Goal: Book appointment/travel/reservation

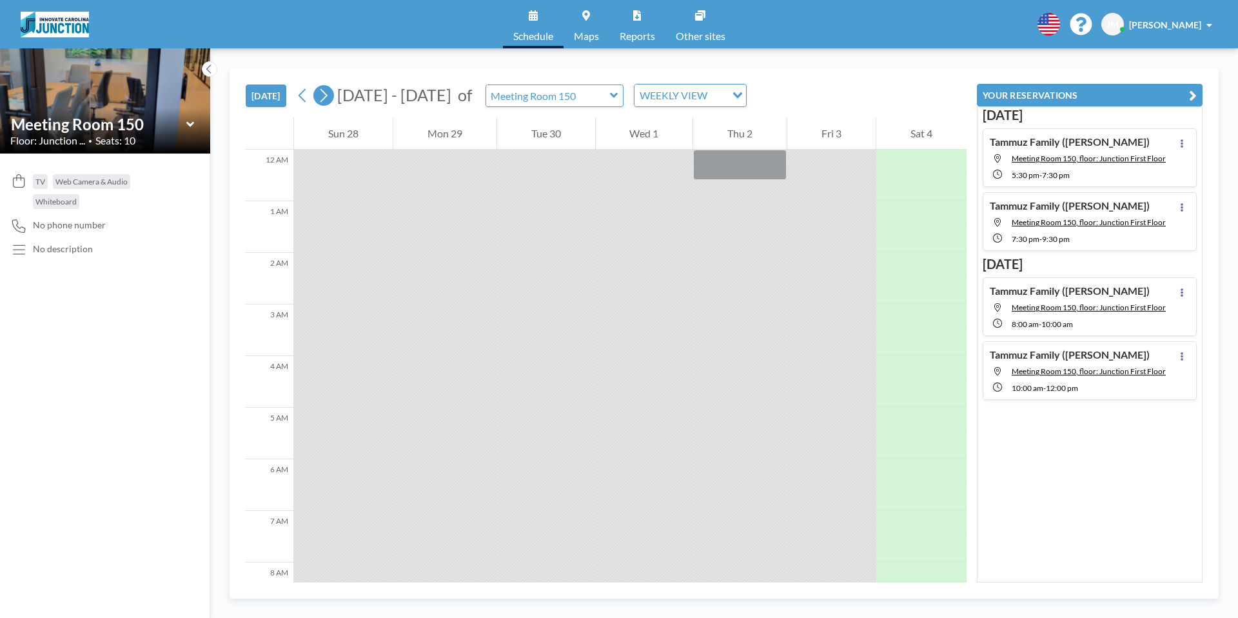
click at [330, 97] on icon at bounding box center [323, 95] width 12 height 19
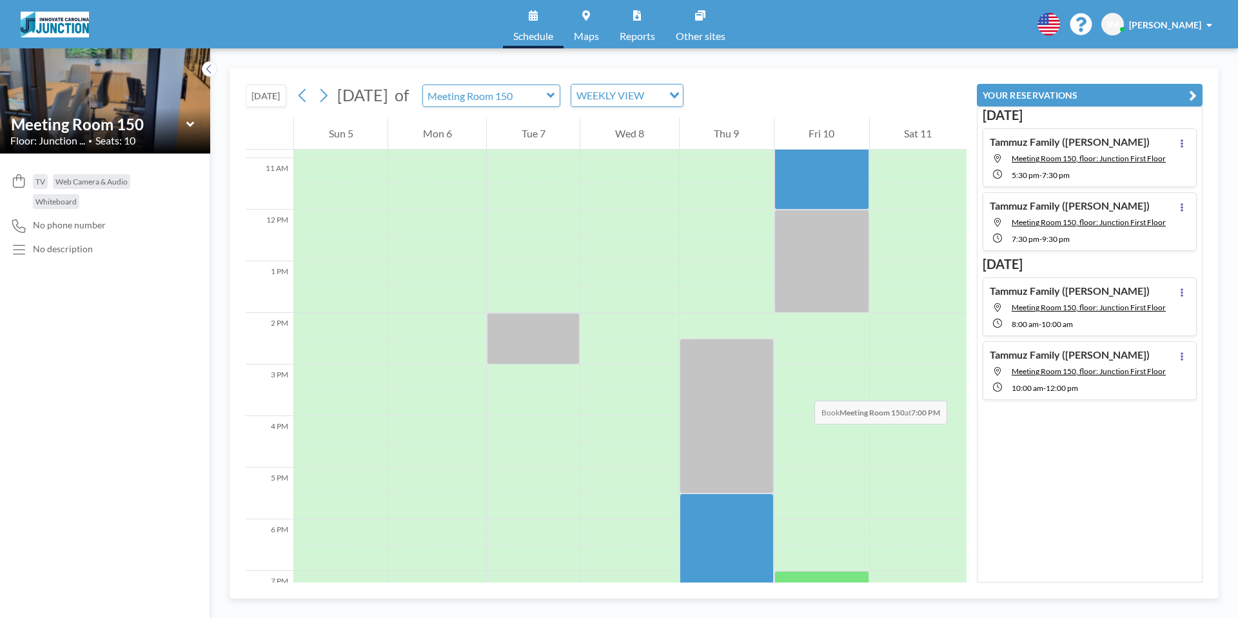
scroll to position [545, 0]
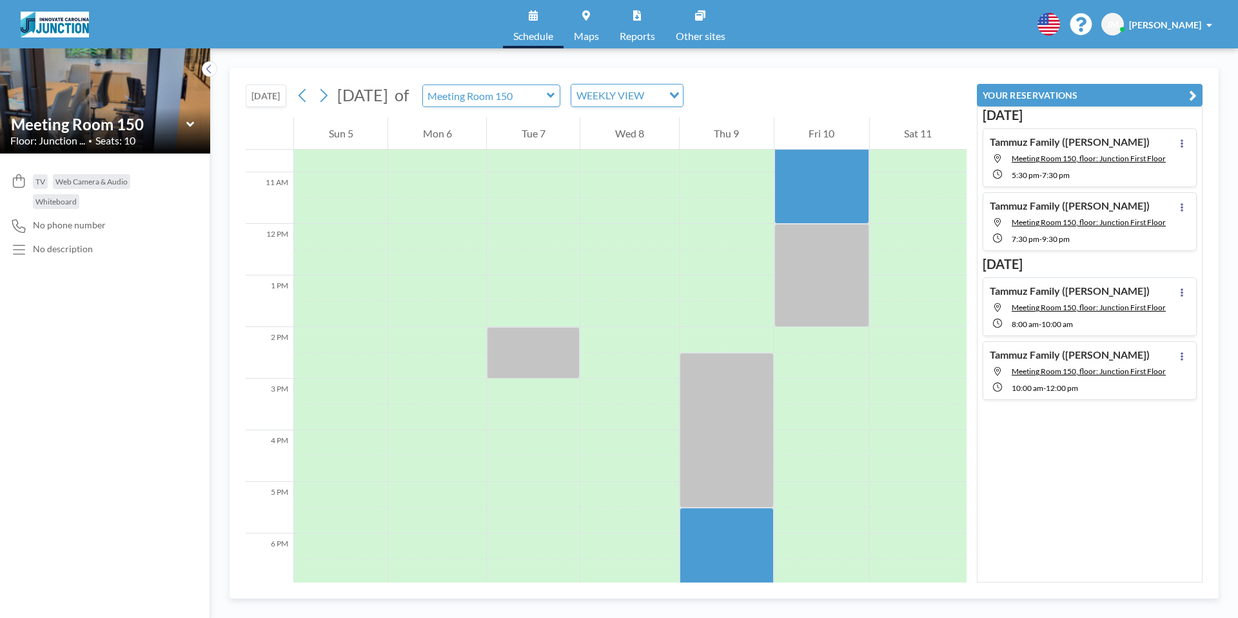
click at [555, 97] on icon at bounding box center [551, 95] width 8 height 5
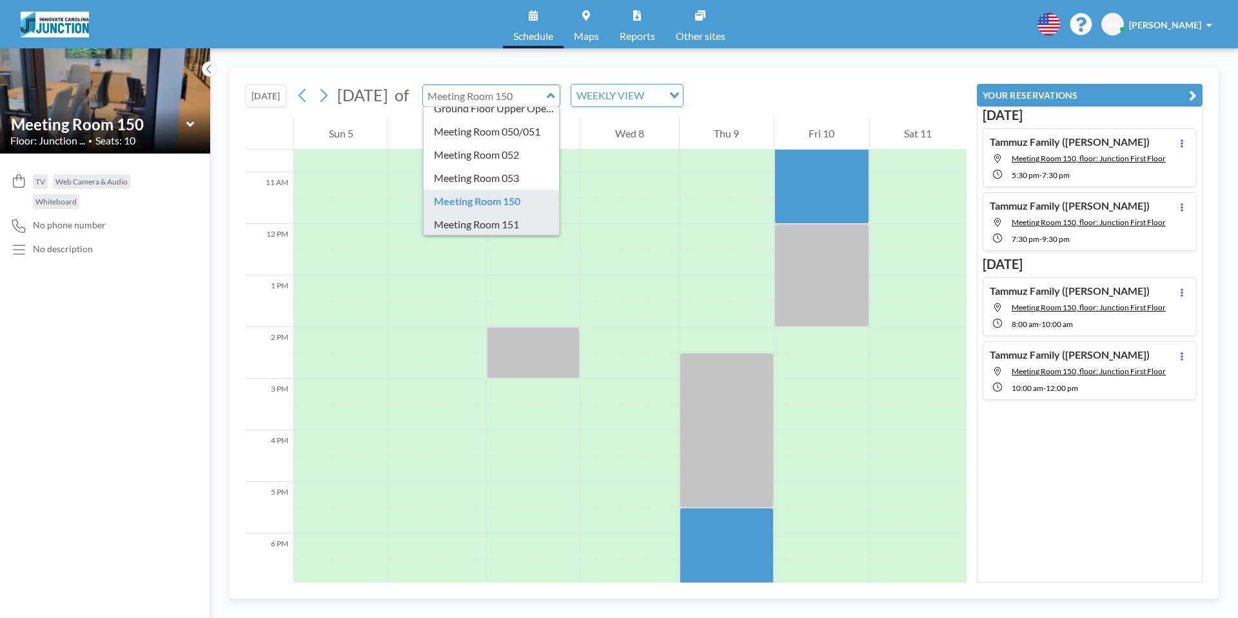
scroll to position [135, 0]
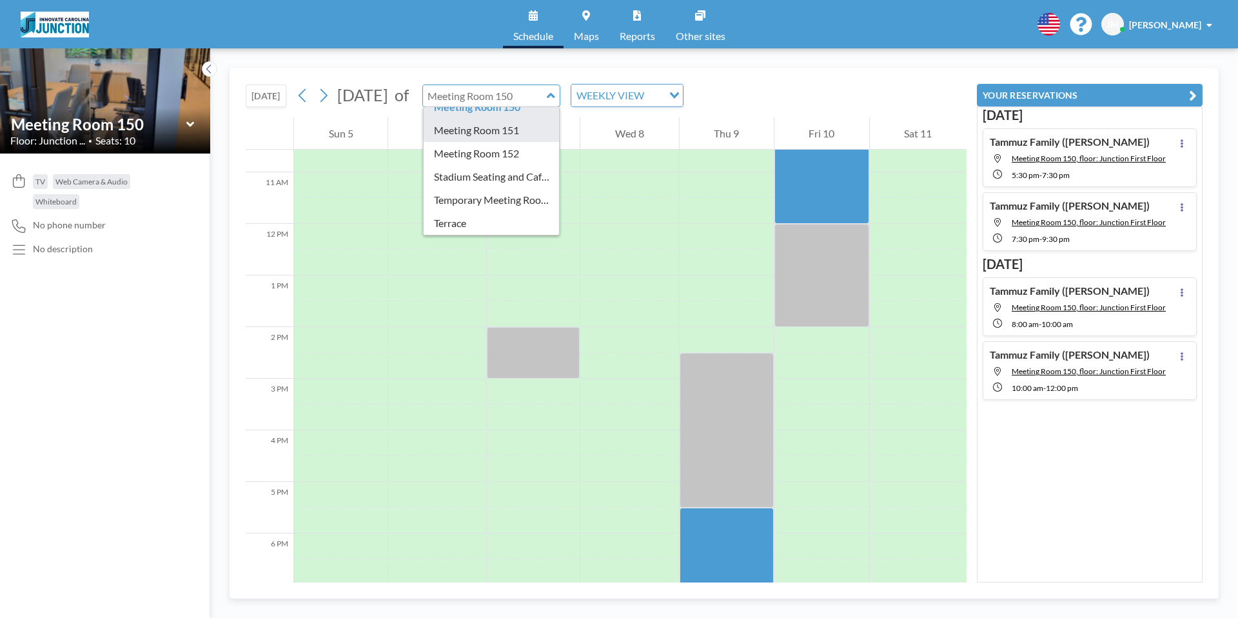
type input "Meeting Room 151"
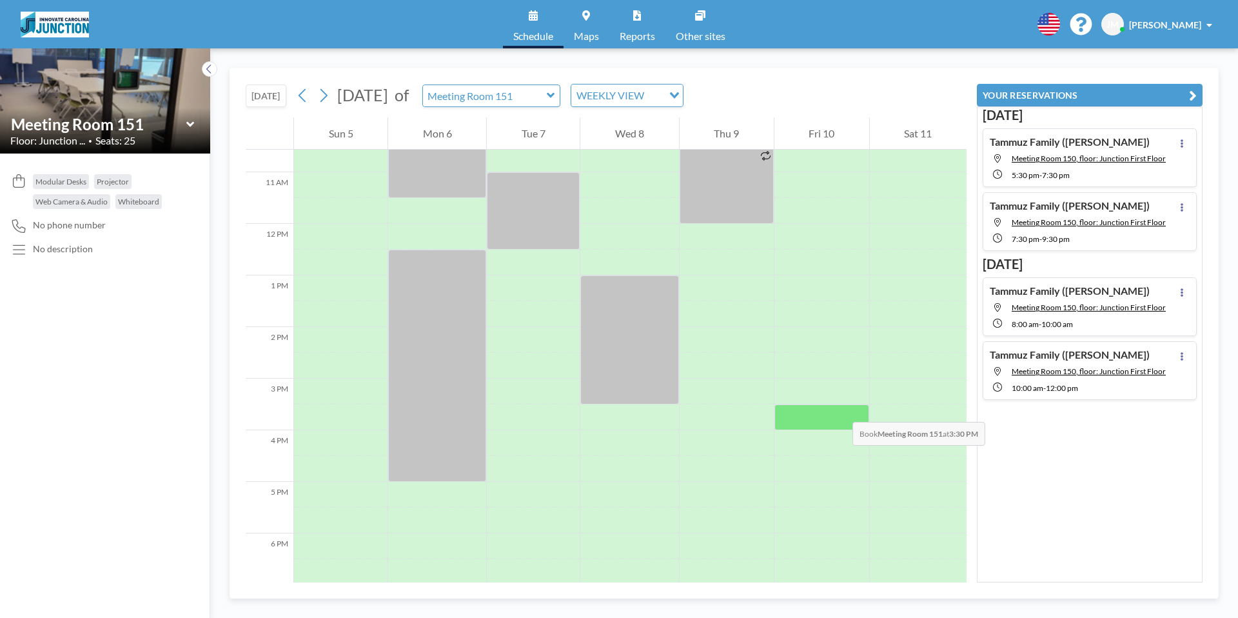
scroll to position [544, 0]
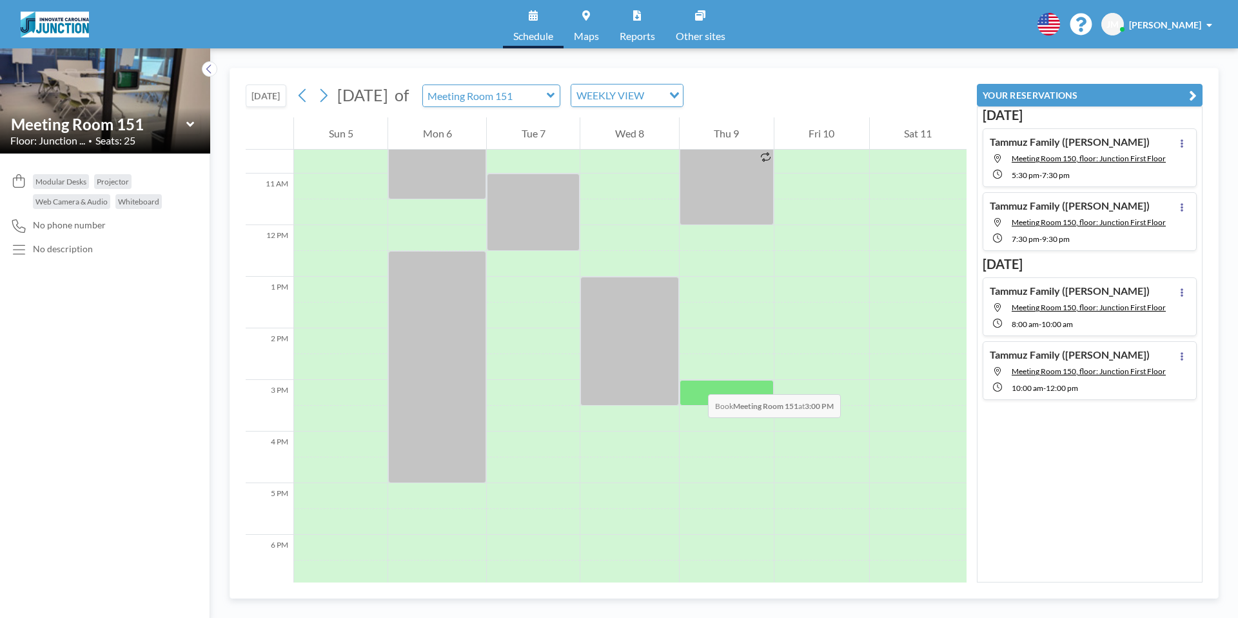
click at [695, 381] on div at bounding box center [727, 393] width 94 height 26
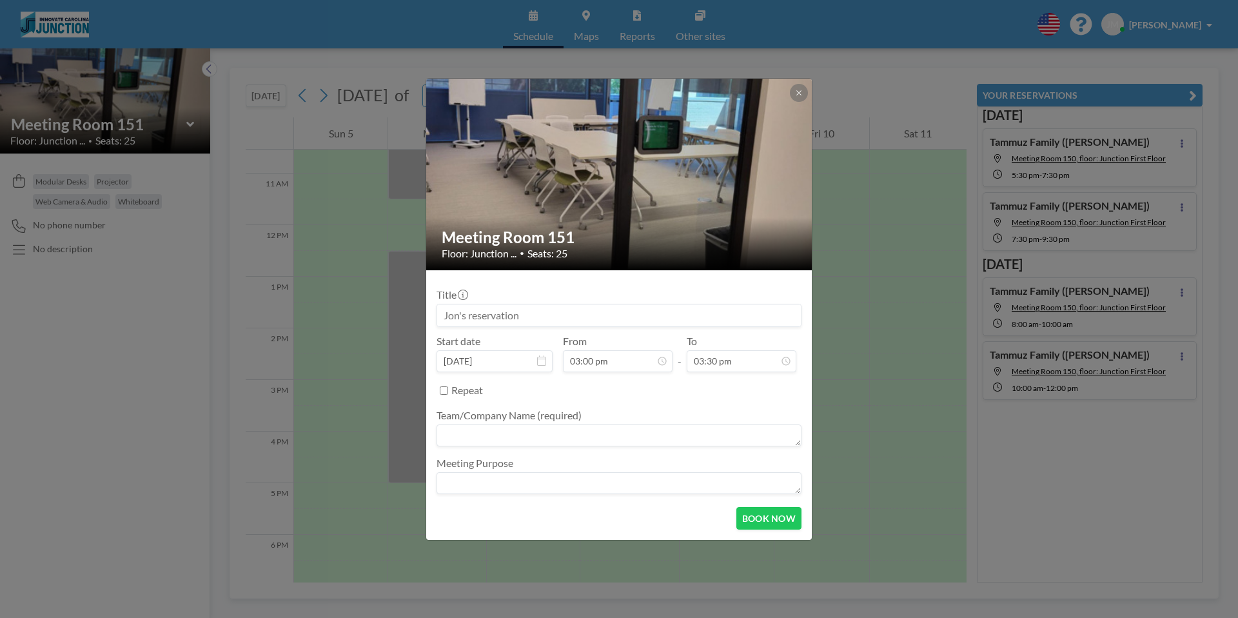
click at [695, 381] on div "Repeat" at bounding box center [626, 390] width 350 height 21
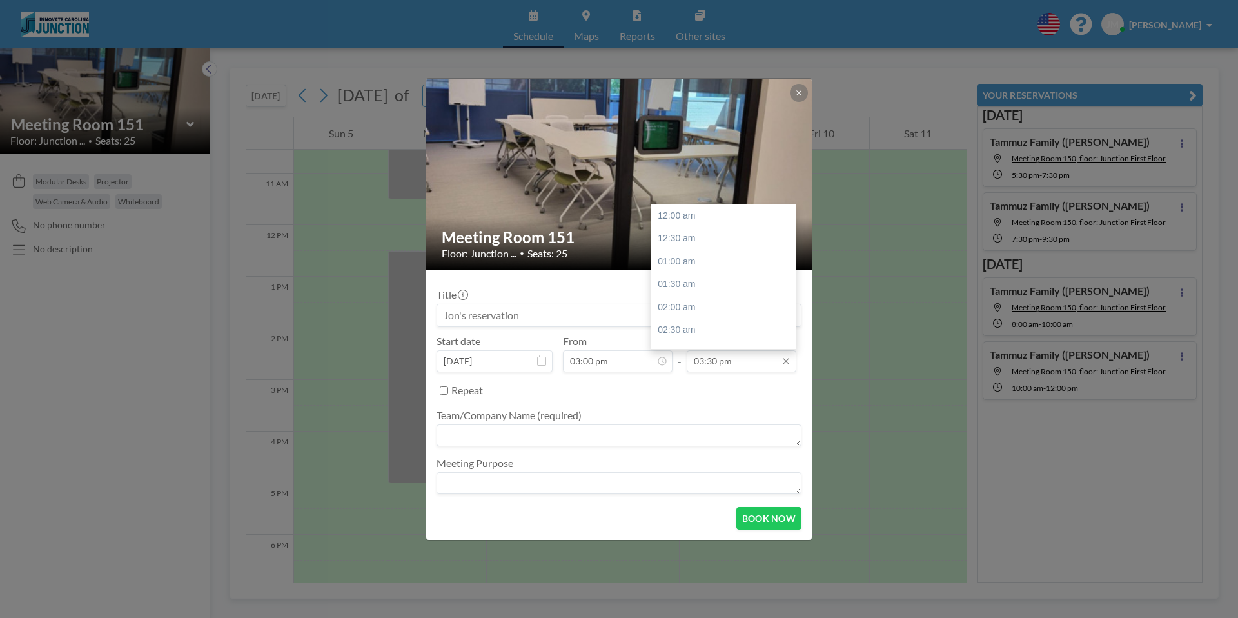
scroll to position [711, 0]
click at [711, 281] on div "05:00 pm" at bounding box center [727, 284] width 152 height 23
type input "05:00 pm"
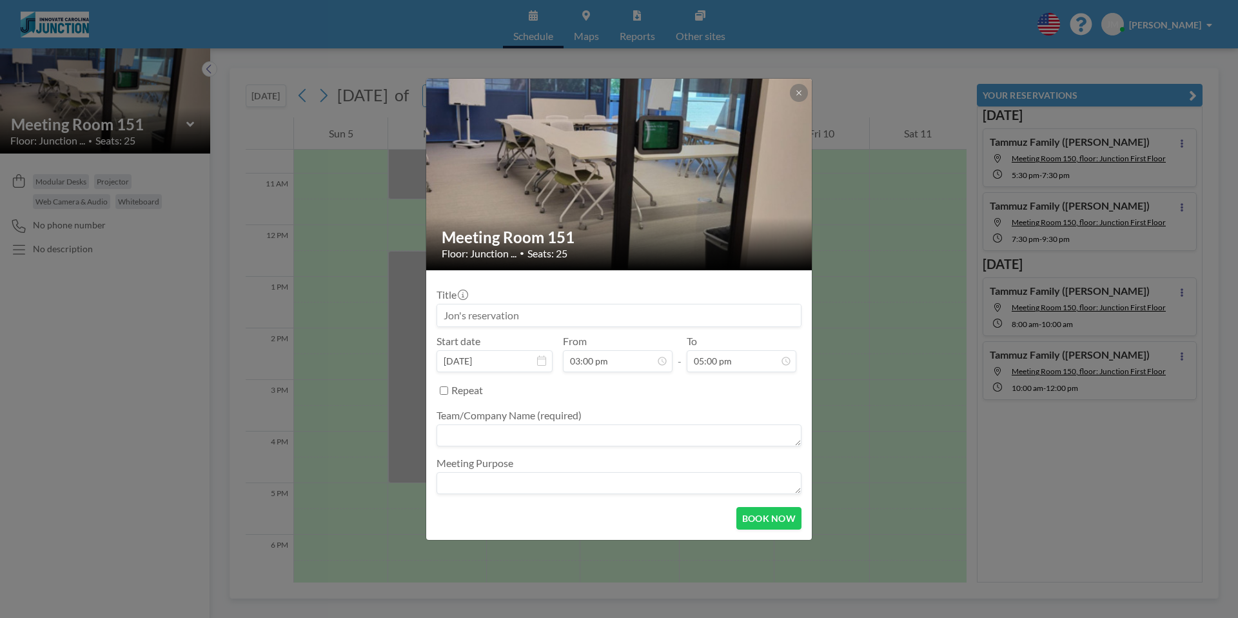
click at [598, 306] on input at bounding box center [619, 315] width 364 height 22
type input "Tammuz Family"
click at [459, 443] on textarea at bounding box center [619, 435] width 365 height 22
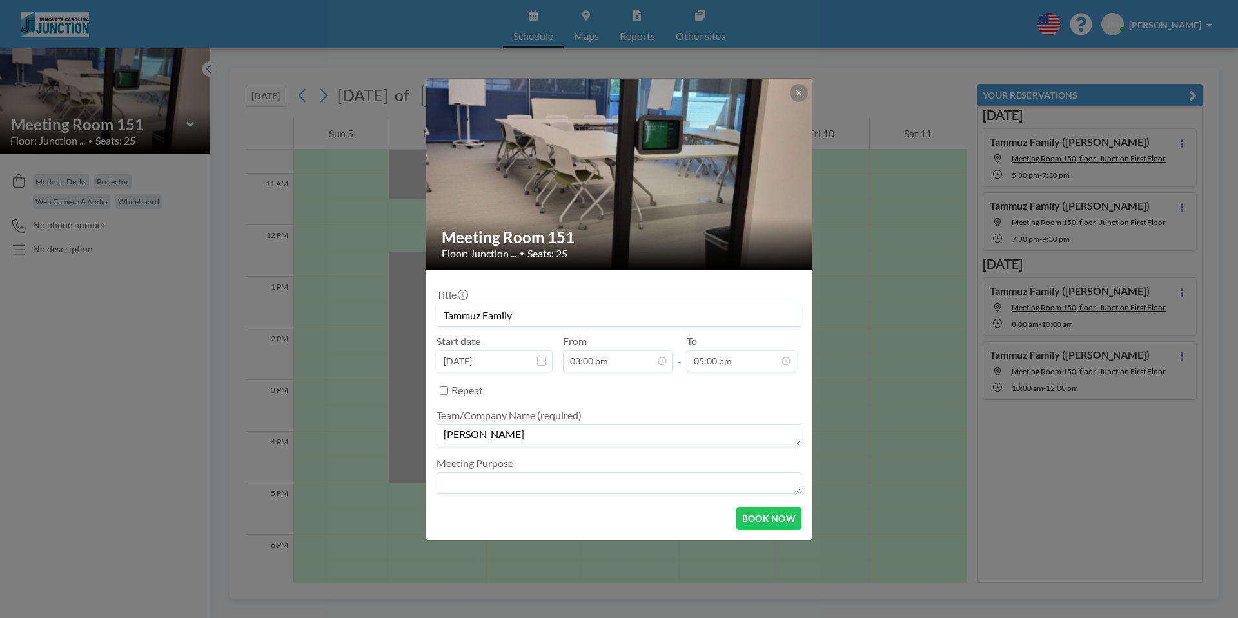
type textarea "[PERSON_NAME]"
click at [590, 487] on textarea at bounding box center [619, 483] width 365 height 22
type textarea "V"
type textarea "Webinar Prep"
click at [776, 522] on button "BOOK NOW" at bounding box center [769, 518] width 65 height 23
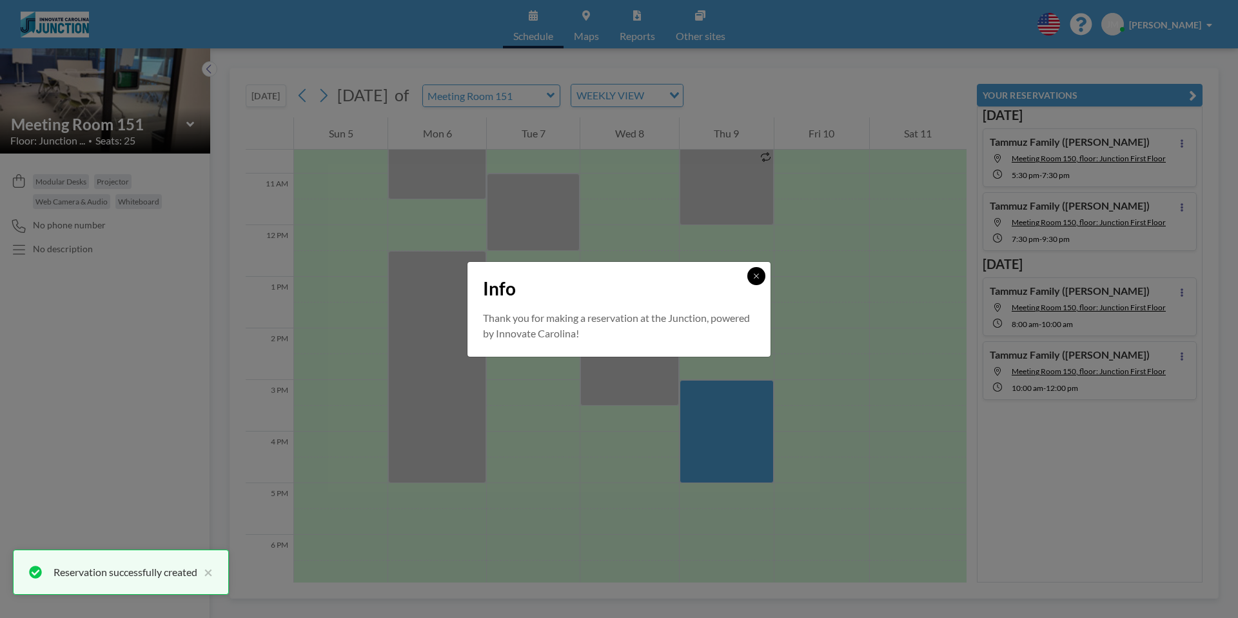
click at [759, 279] on icon at bounding box center [757, 276] width 8 height 8
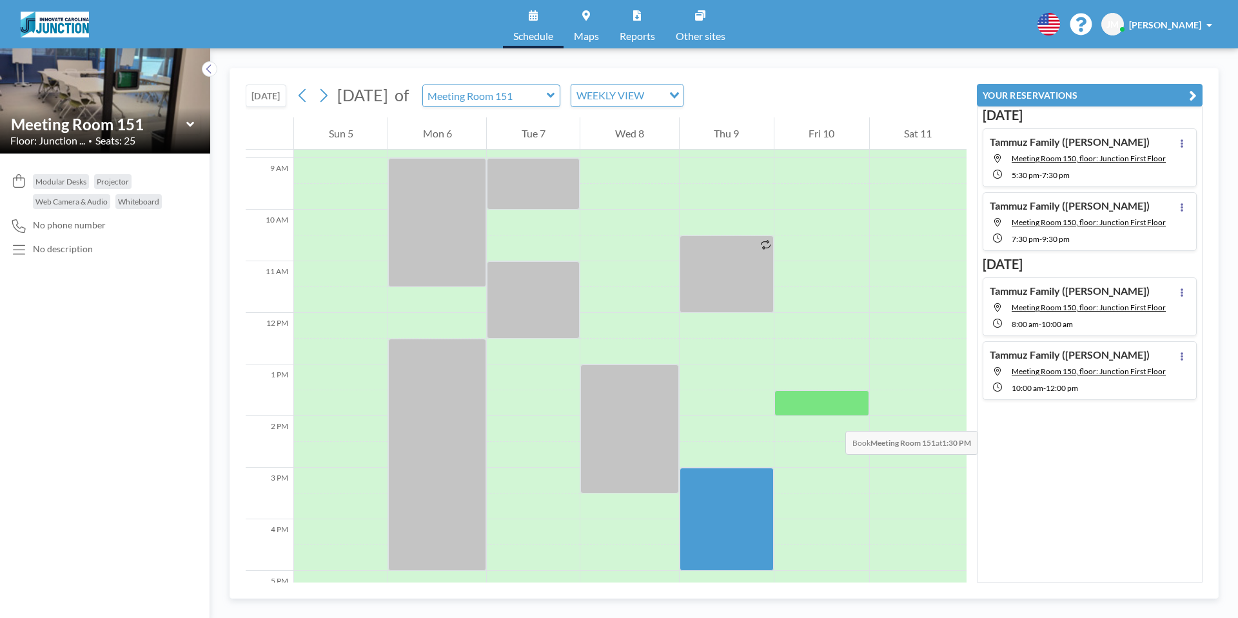
scroll to position [453, 0]
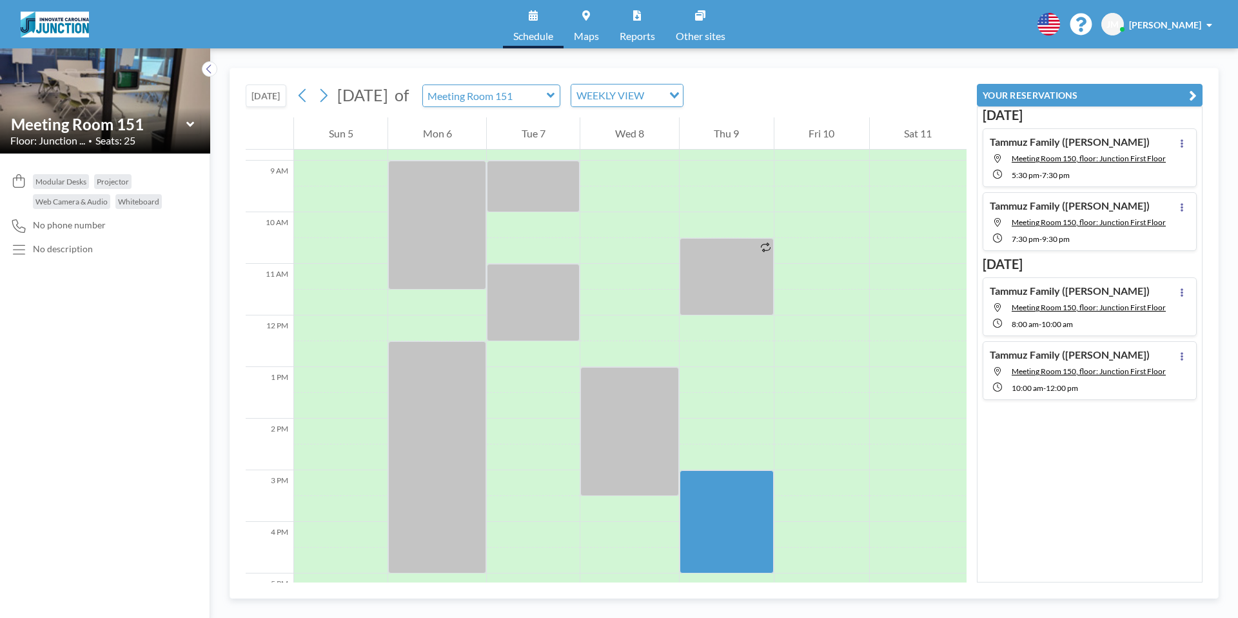
click at [555, 95] on icon at bounding box center [551, 95] width 8 height 5
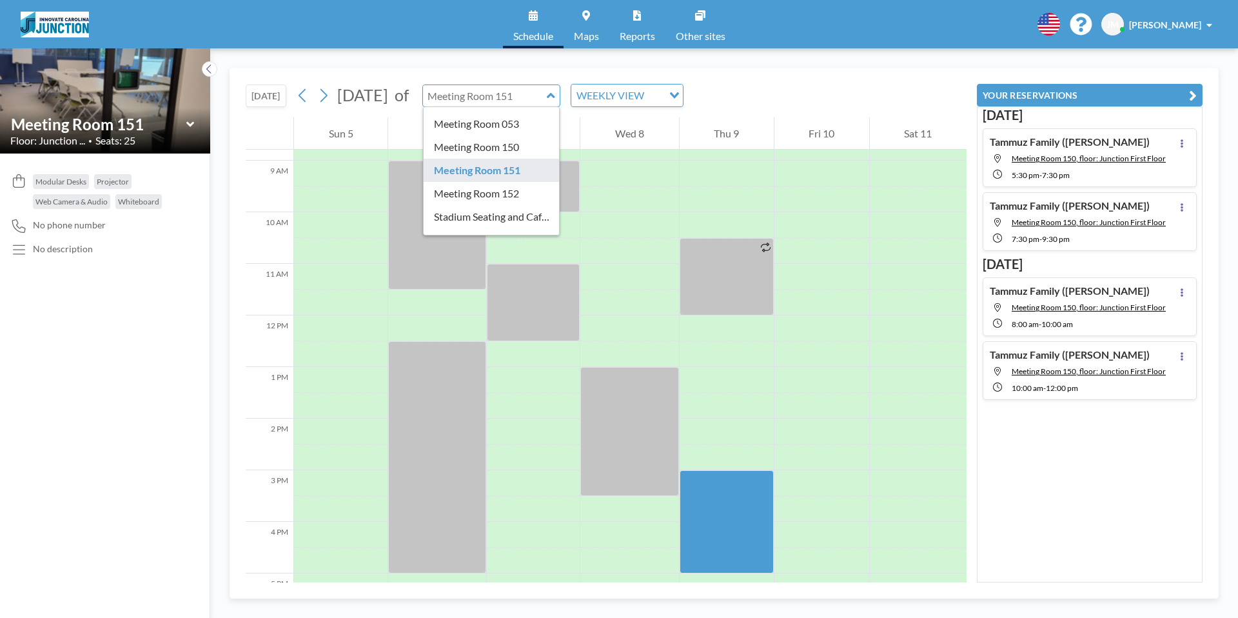
scroll to position [91, 0]
type input "Meeting Room 150"
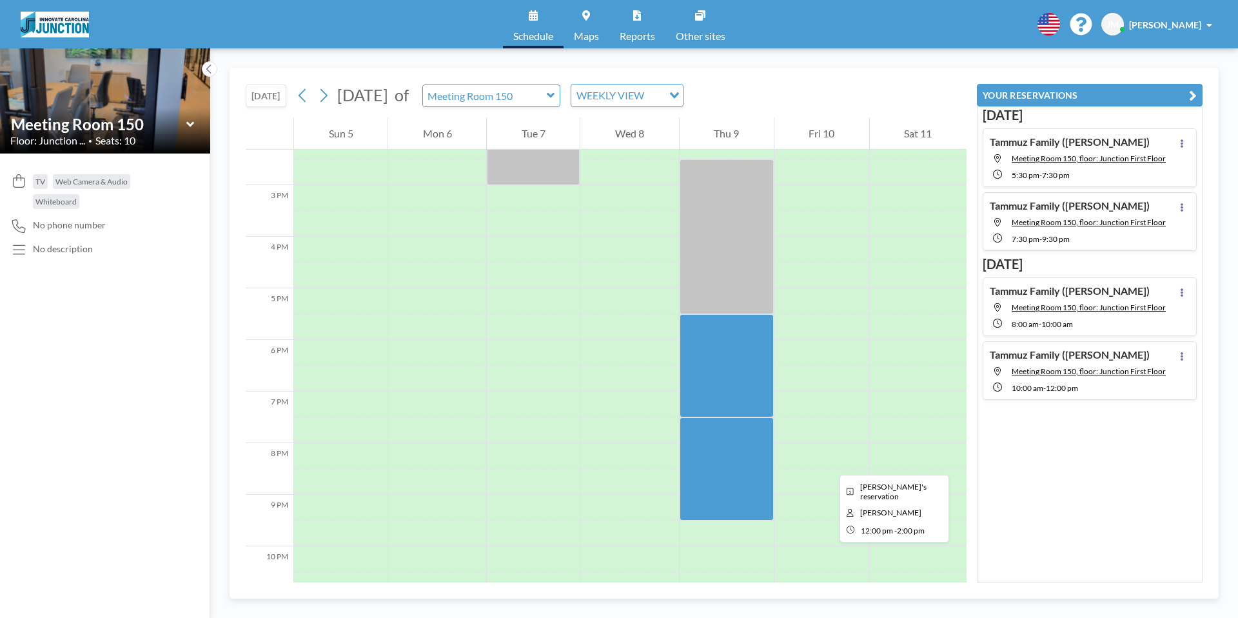
scroll to position [751, 0]
